Goal: Task Accomplishment & Management: Use online tool/utility

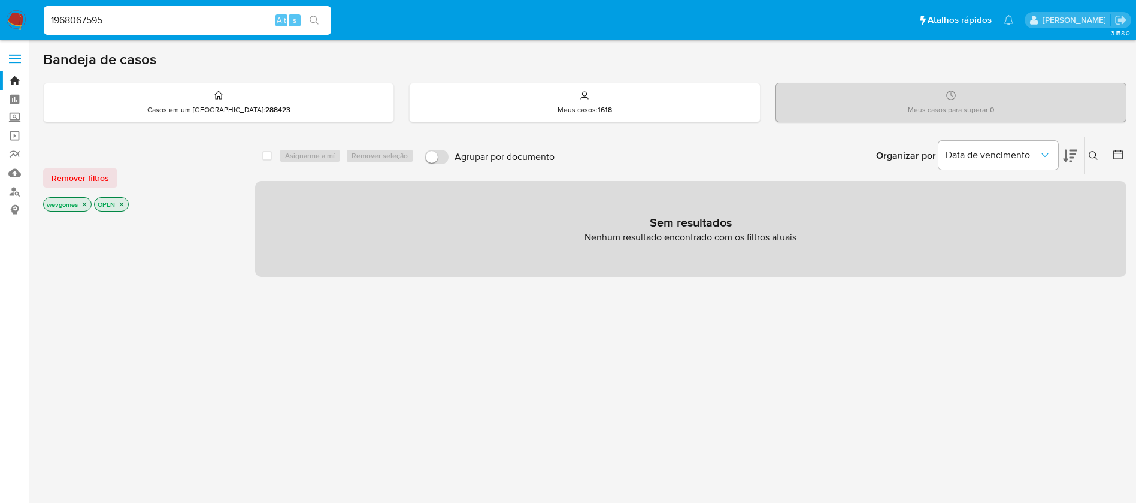
type input "1968067595"
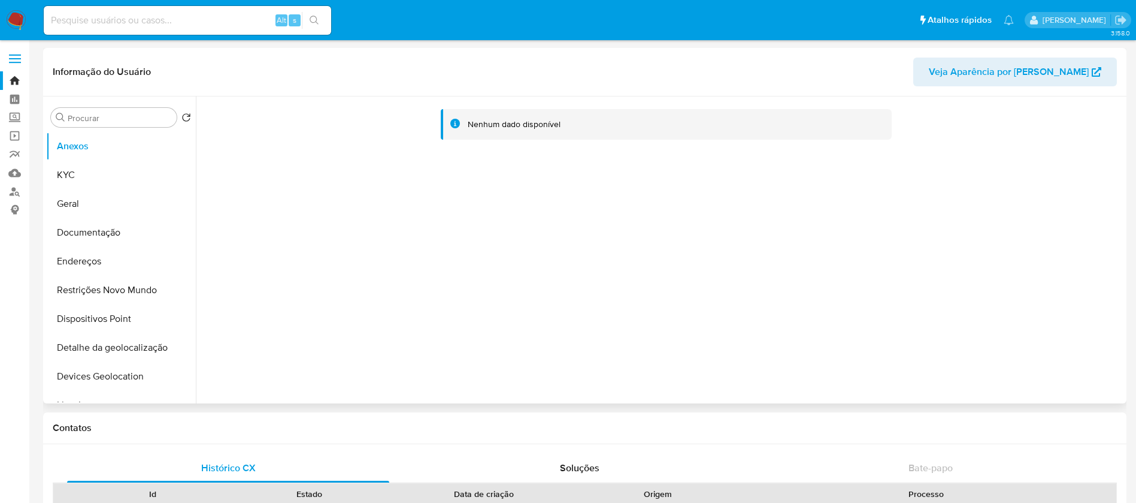
select select "10"
click at [106, 178] on button "KYC" at bounding box center [116, 175] width 140 height 29
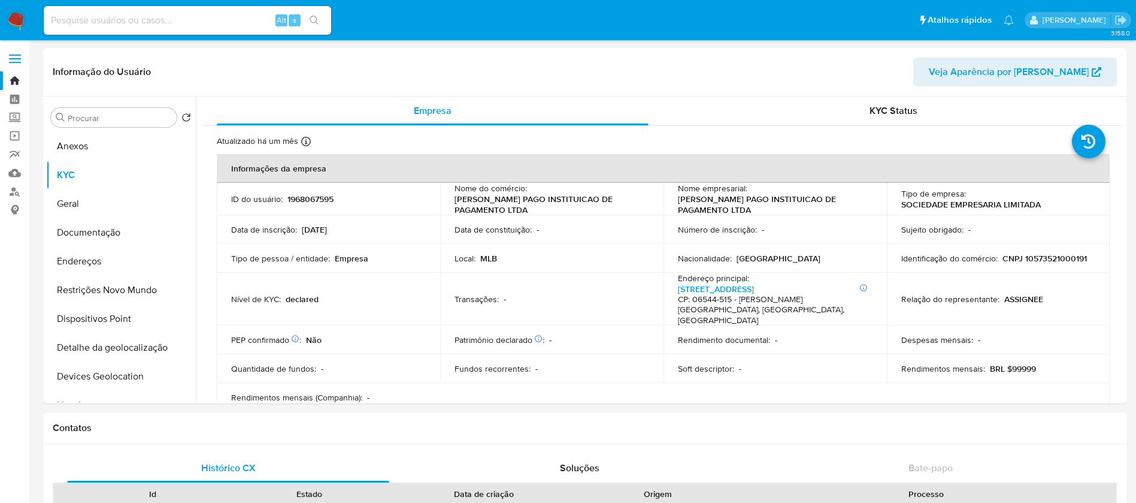
click at [184, 28] on input at bounding box center [187, 21] width 287 height 16
paste input "806205541"
type input "806205541"
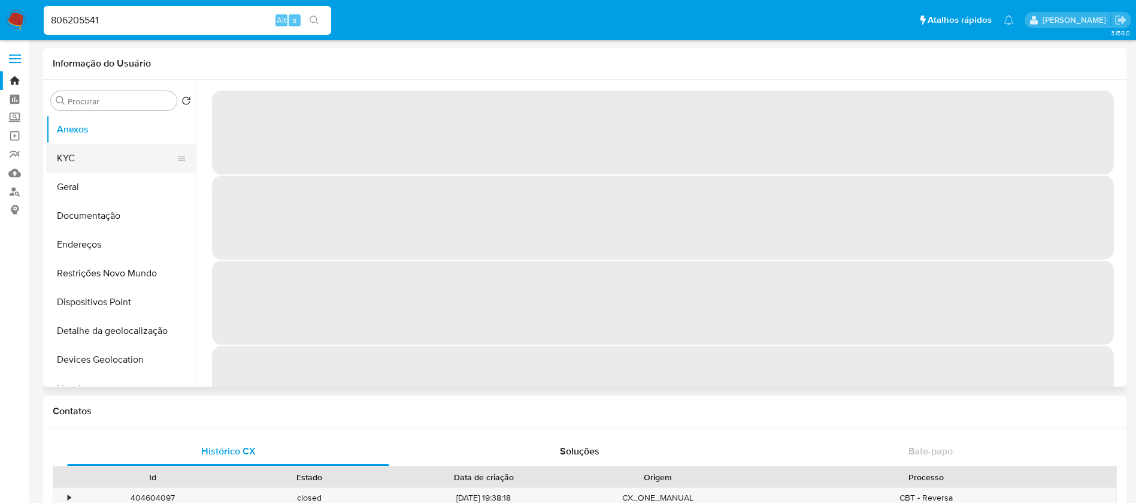
click at [84, 161] on button "KYC" at bounding box center [116, 158] width 140 height 29
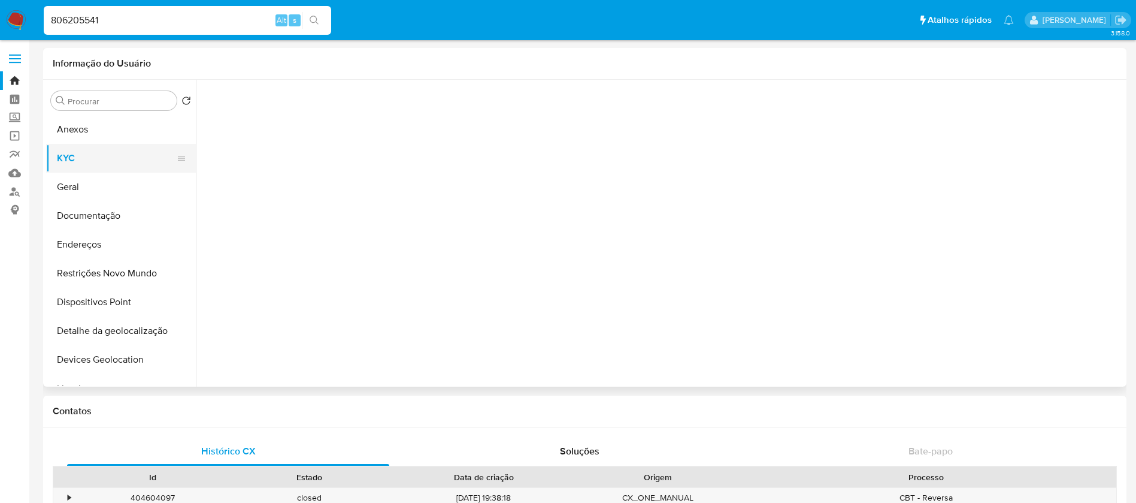
select select "10"
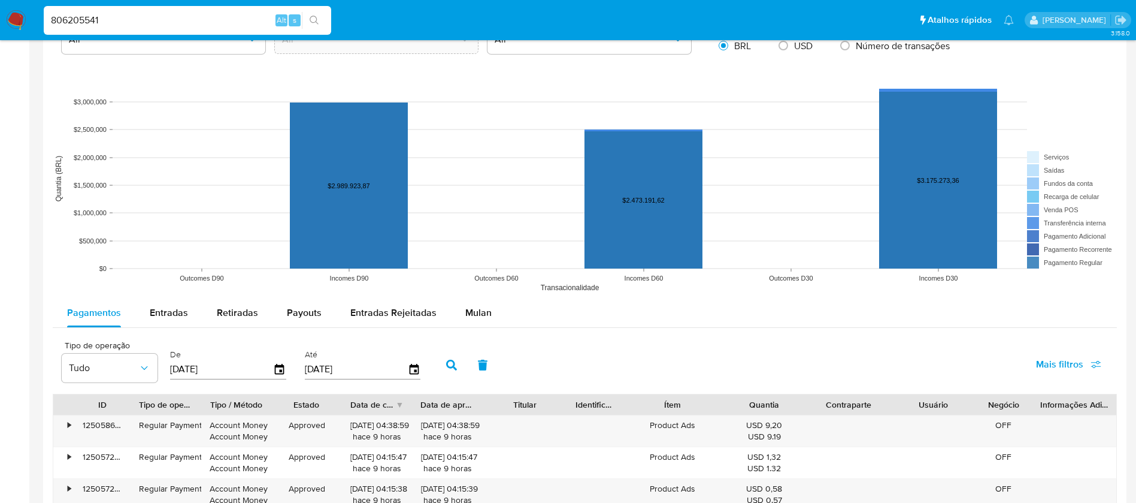
scroll to position [839, 0]
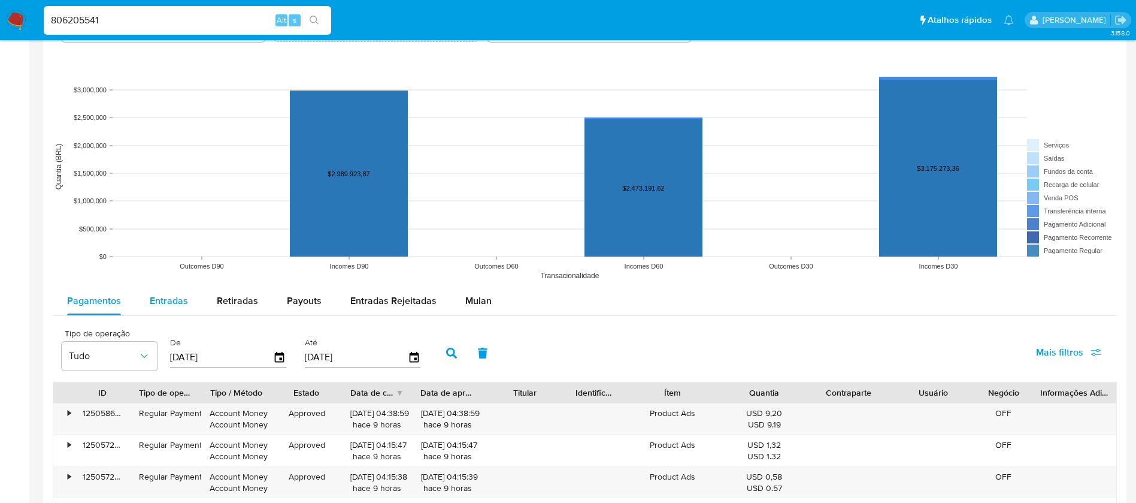
click at [158, 304] on span "Entradas" at bounding box center [169, 300] width 38 height 14
select select "10"
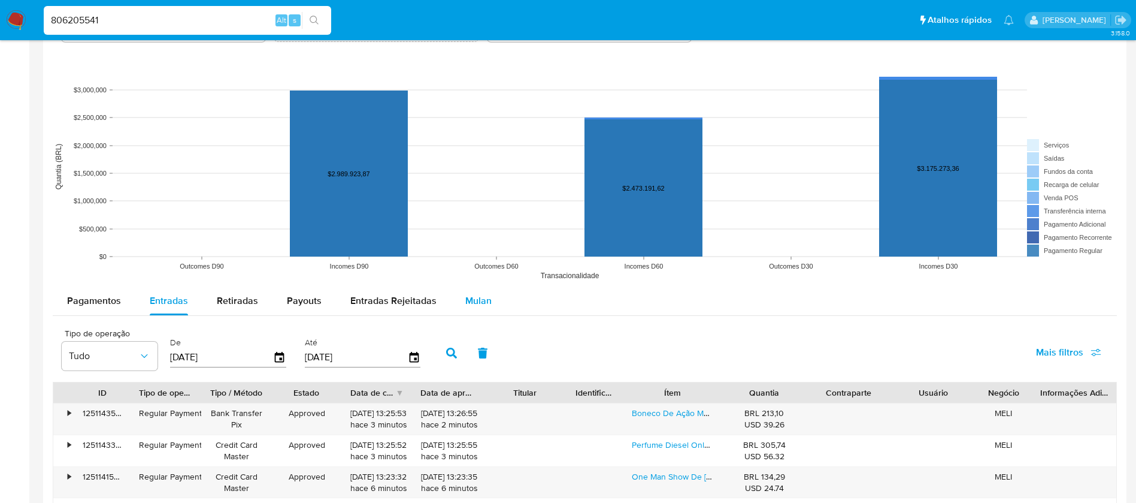
click at [470, 303] on span "Mulan" at bounding box center [478, 300] width 26 height 14
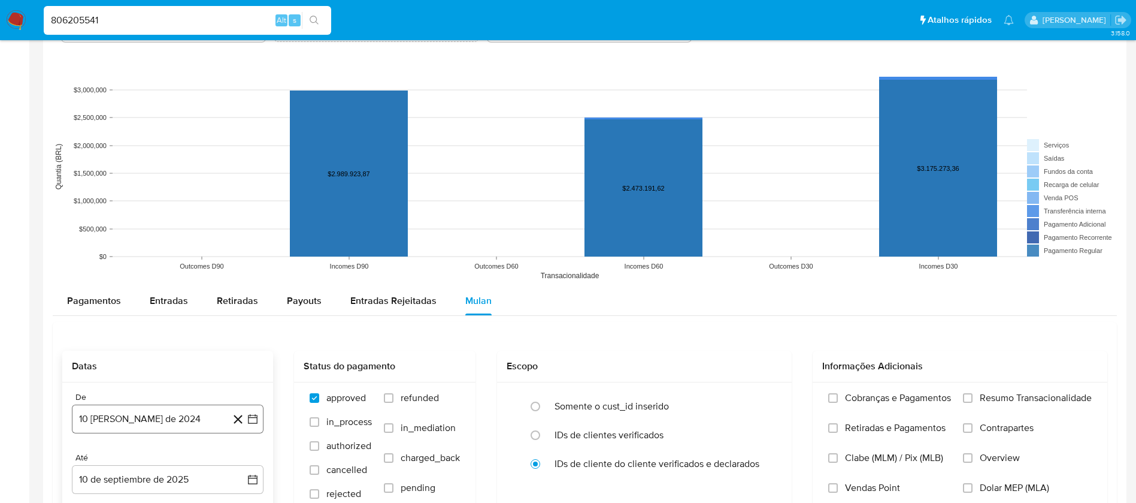
click at [102, 410] on button "10 [PERSON_NAME] de 2024" at bounding box center [168, 418] width 192 height 29
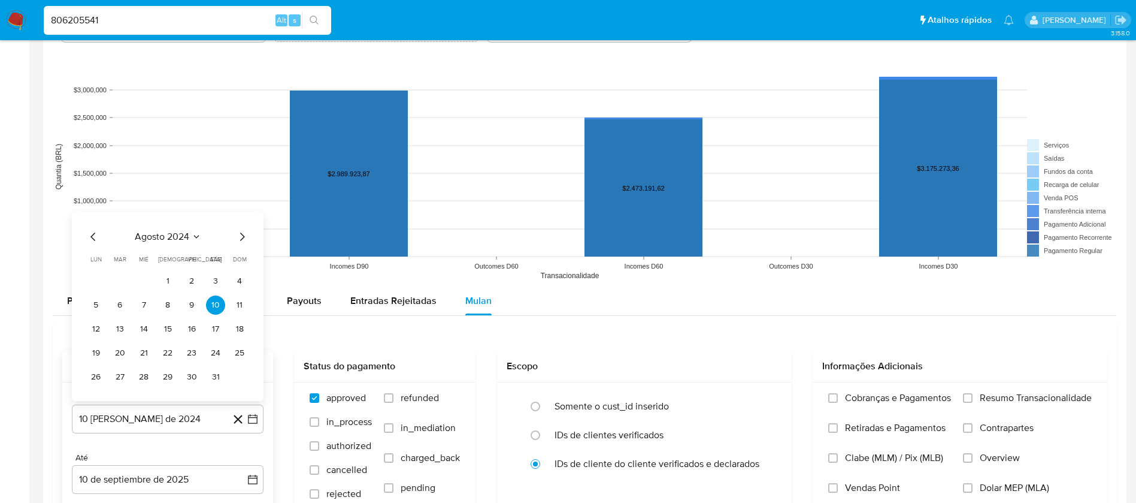
click at [152, 237] on span "agosto 2024" at bounding box center [162, 237] width 55 height 12
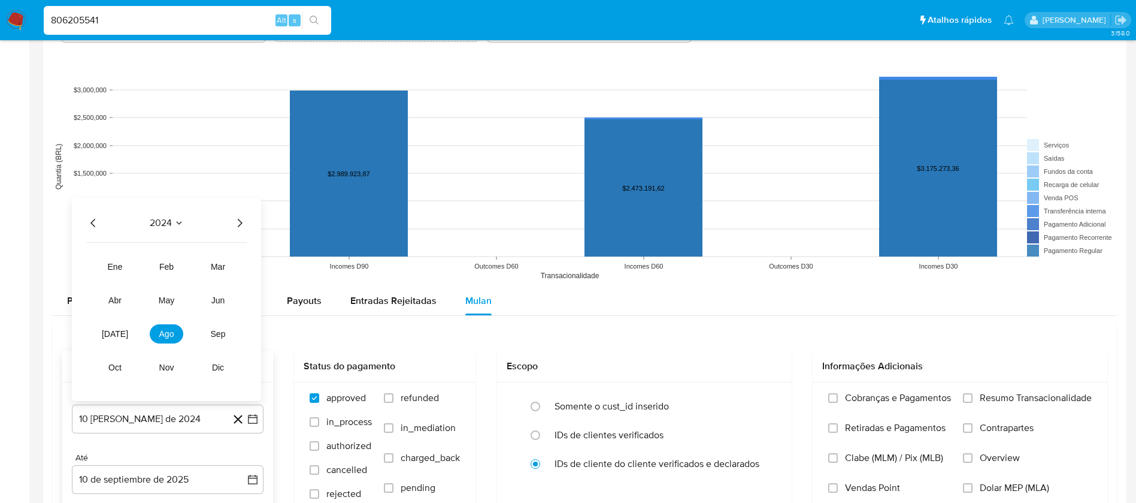
click at [251, 220] on div "2024 2024 ene feb mar abr may jun [DATE] ago sep oct nov dic" at bounding box center [166, 299] width 189 height 203
click at [238, 223] on icon "Año siguiente" at bounding box center [239, 223] width 14 height 14
click at [169, 339] on button "ago" at bounding box center [167, 333] width 34 height 19
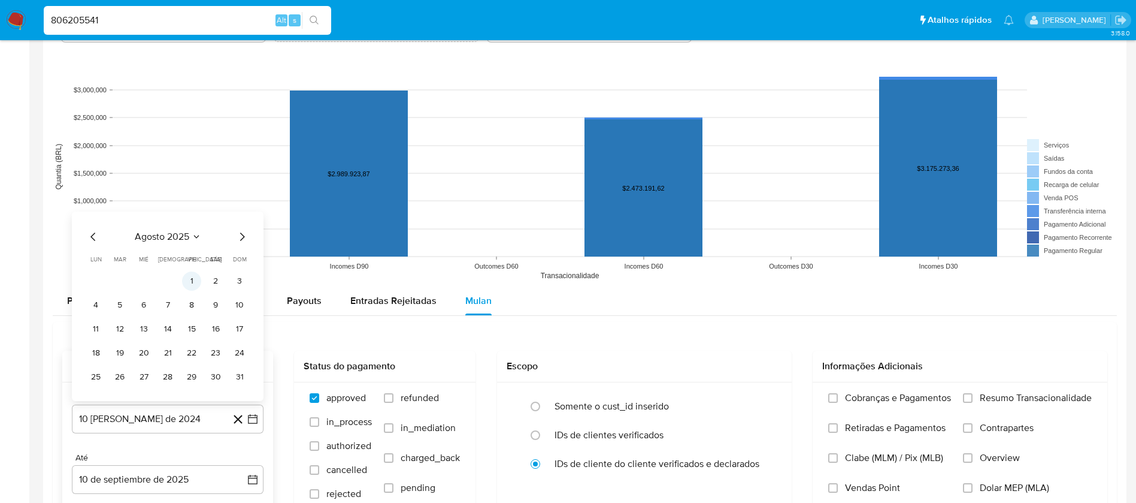
click at [194, 283] on button "1" at bounding box center [191, 280] width 19 height 19
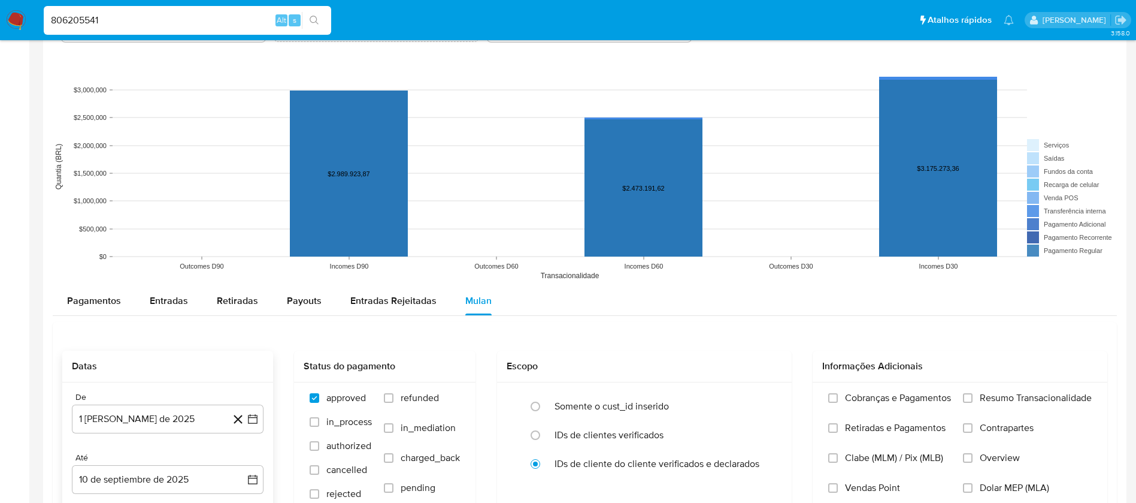
click at [162, 463] on div "Até 10 de septiembre de 2025 [DATE]" at bounding box center [168, 472] width 192 height 41
click at [151, 475] on button "10 de septiembre de 2025" at bounding box center [168, 479] width 192 height 29
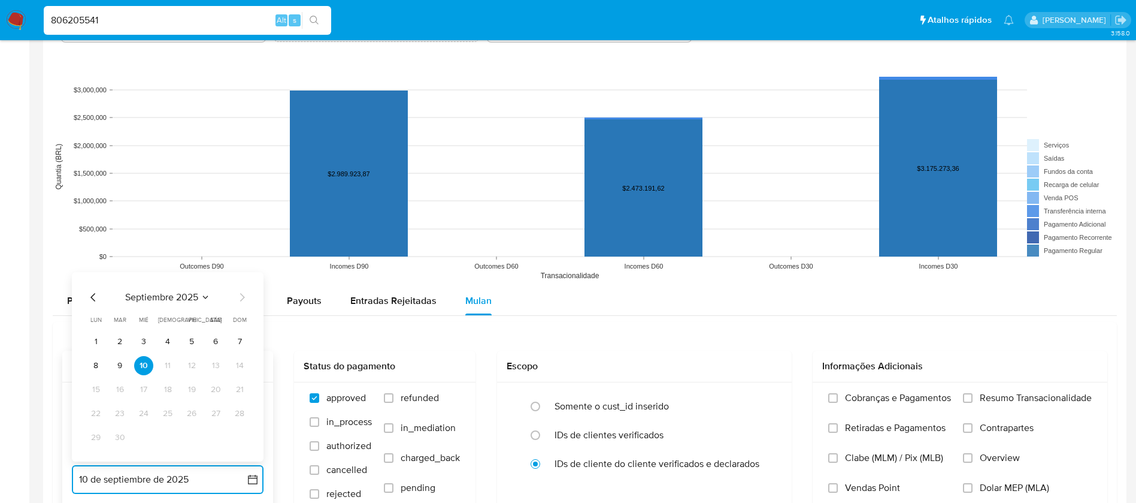
click at [92, 293] on icon "Mes anterior" at bounding box center [93, 297] width 14 height 14
click at [243, 440] on button "31" at bounding box center [239, 437] width 19 height 19
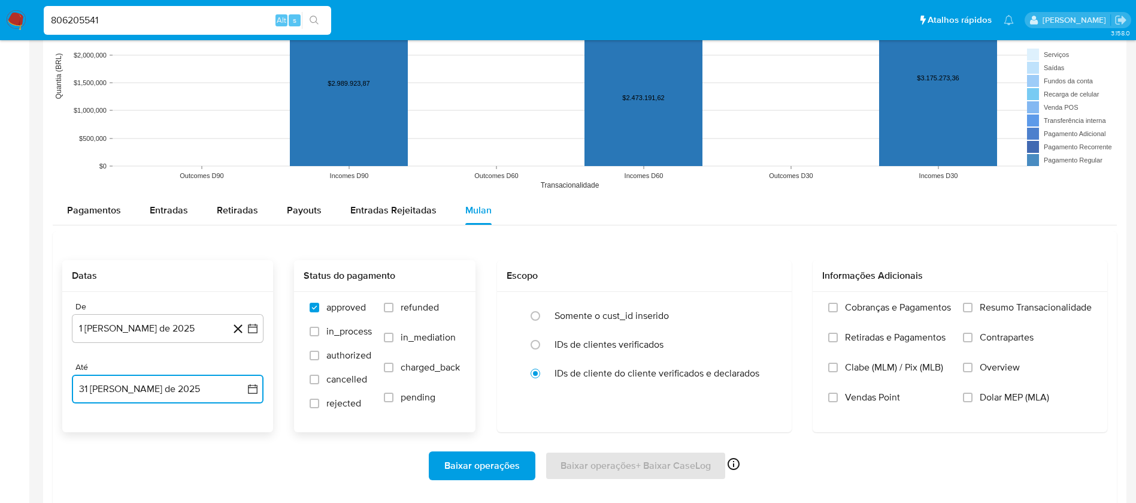
scroll to position [958, 0]
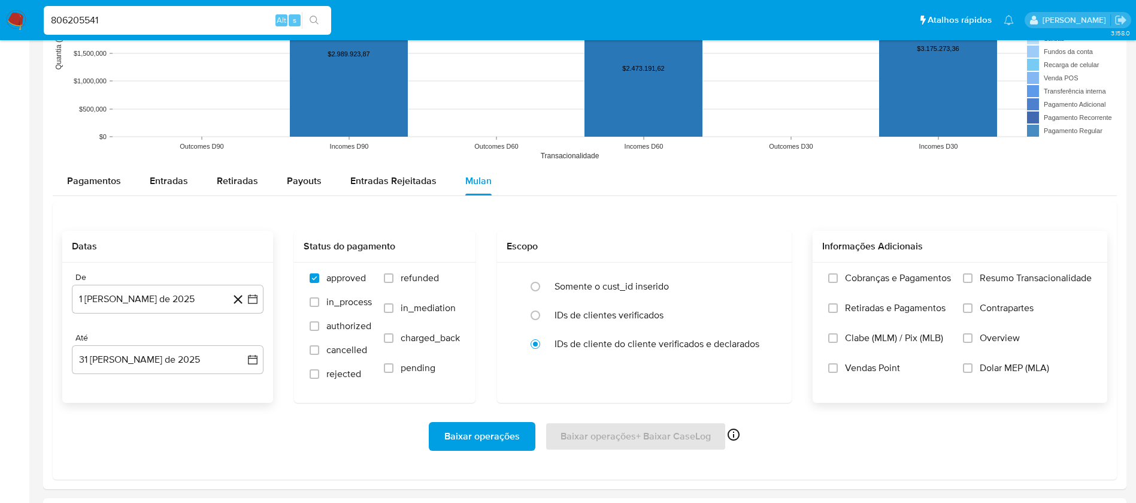
click at [979, 278] on label "Resumo Transacionalidade" at bounding box center [1027, 287] width 129 height 30
click at [973, 278] on input "Resumo Transacionalidade" at bounding box center [968, 278] width 10 height 10
click at [459, 438] on span "Baixar operações" at bounding box center [481, 436] width 75 height 26
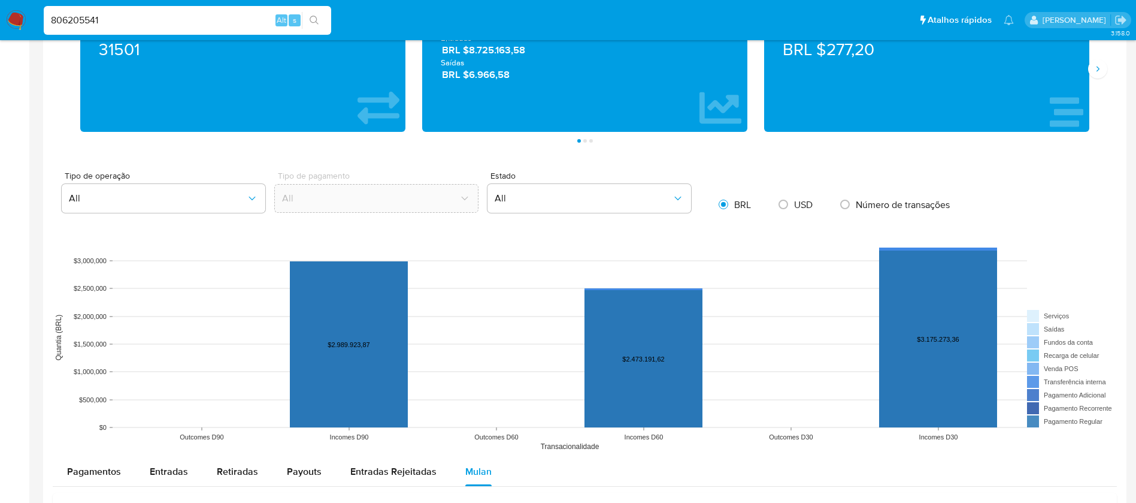
scroll to position [599, 0]
